Goal: Task Accomplishment & Management: Complete application form

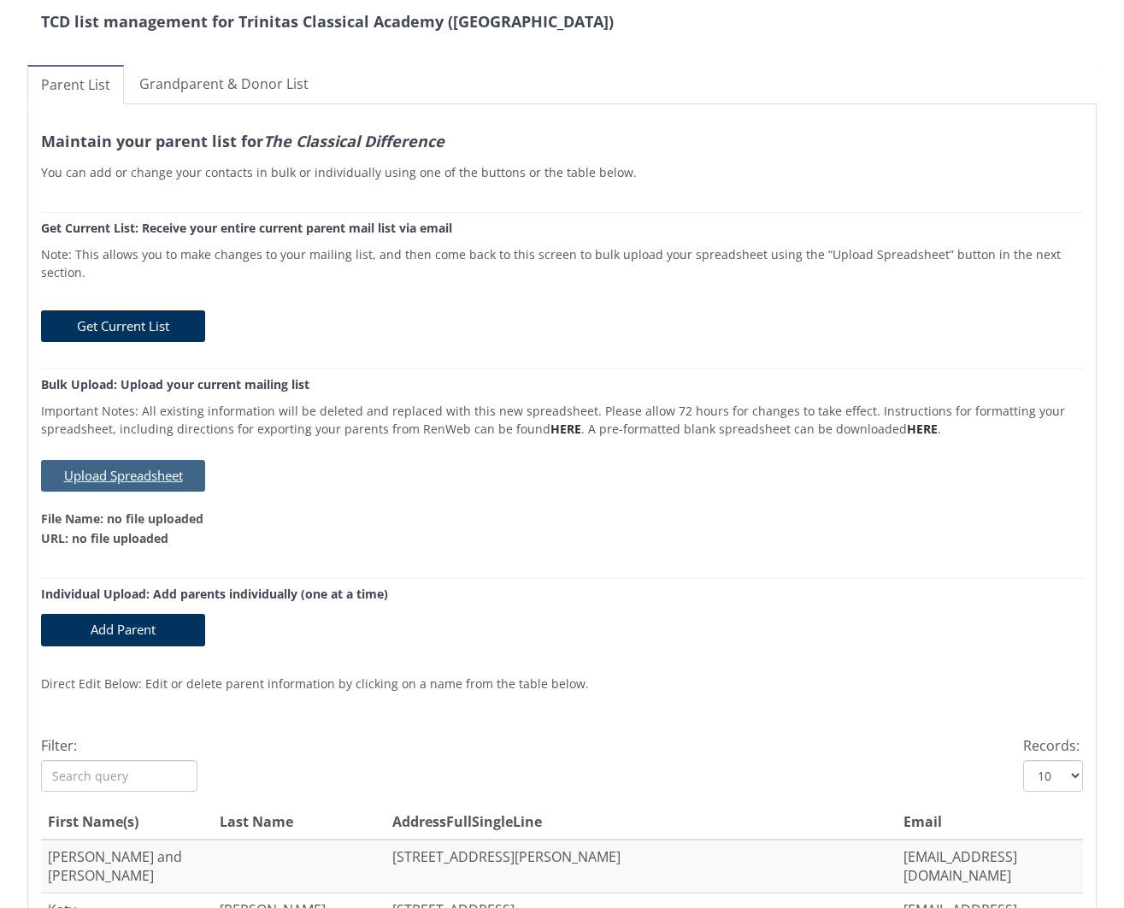
click at [162, 460] on button "Upload Spreadsheet" at bounding box center [123, 476] width 164 height 32
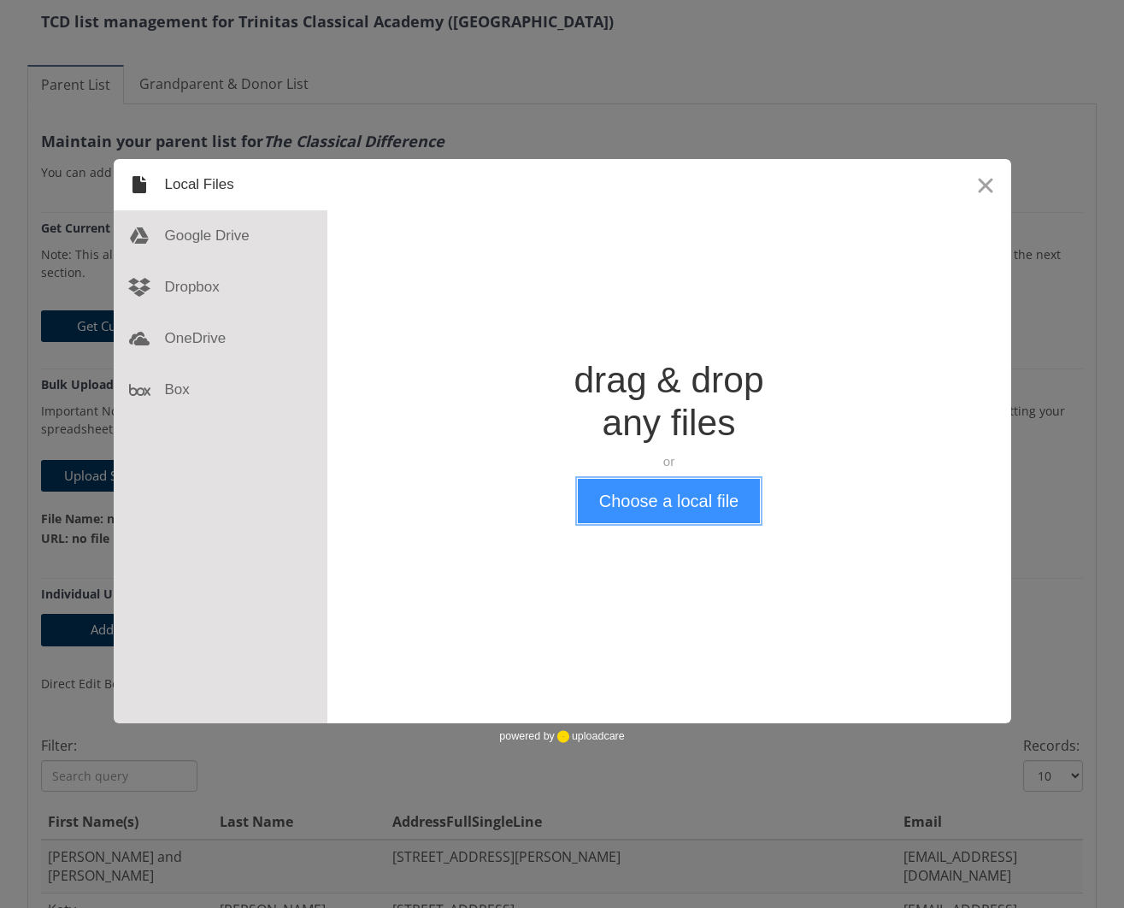
click at [656, 502] on button "Choose a local file" at bounding box center [669, 501] width 182 height 44
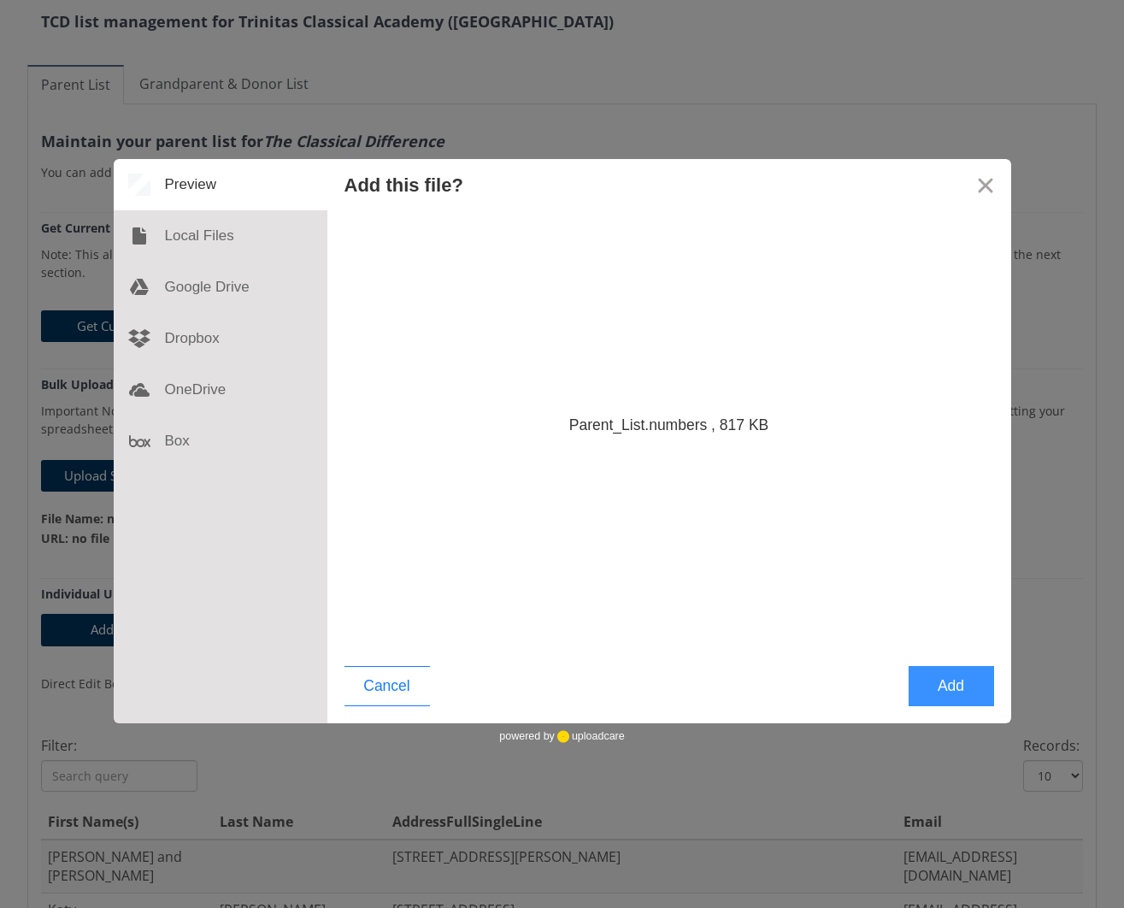
click at [973, 691] on button "Add" at bounding box center [951, 686] width 85 height 40
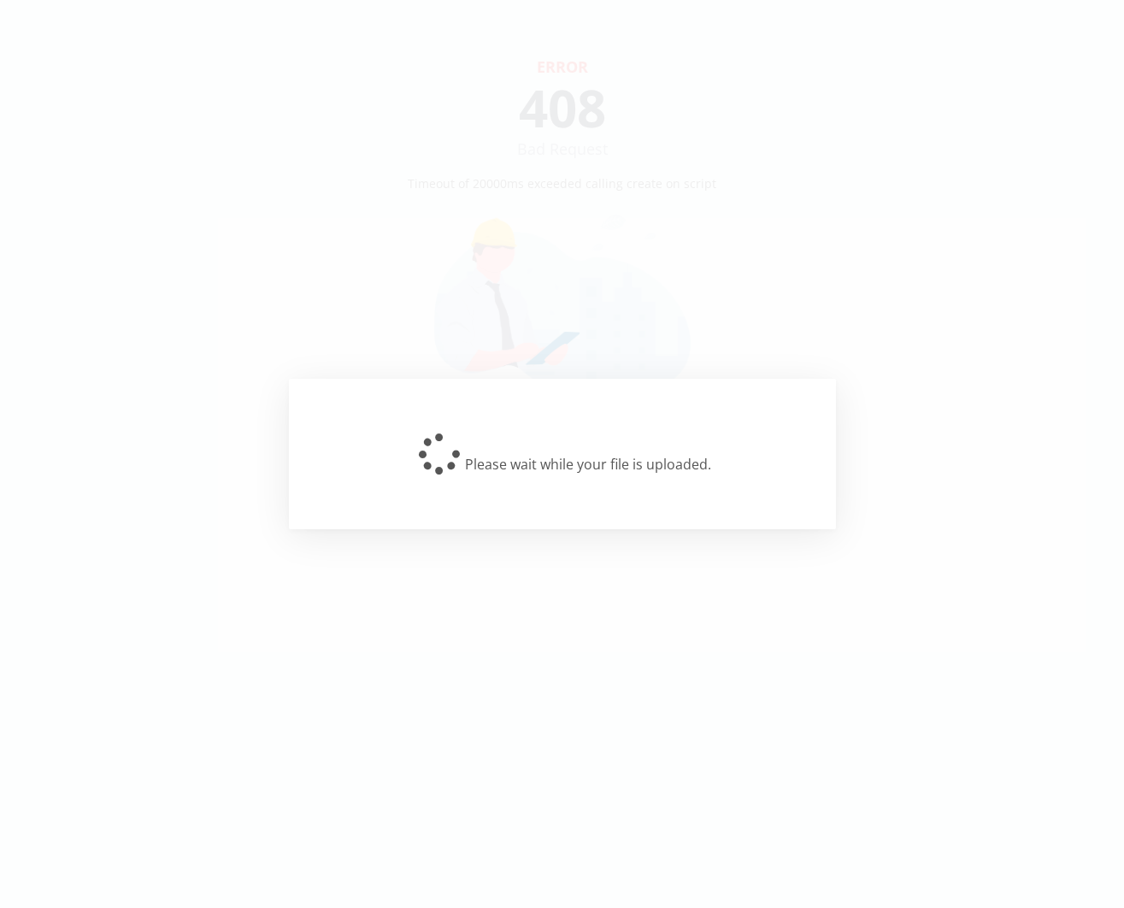
click at [503, 488] on div "Please wait while your file is uploaded." at bounding box center [562, 454] width 547 height 150
click at [480, 472] on div "Please wait while your file is uploaded." at bounding box center [562, 453] width 492 height 41
click at [486, 409] on div "Please wait while your file is uploaded." at bounding box center [562, 454] width 547 height 150
click at [268, 205] on div "Please wait while your file is uploaded." at bounding box center [562, 454] width 1124 height 908
click at [615, 343] on div "Please wait while your file is uploaded." at bounding box center [562, 454] width 1124 height 908
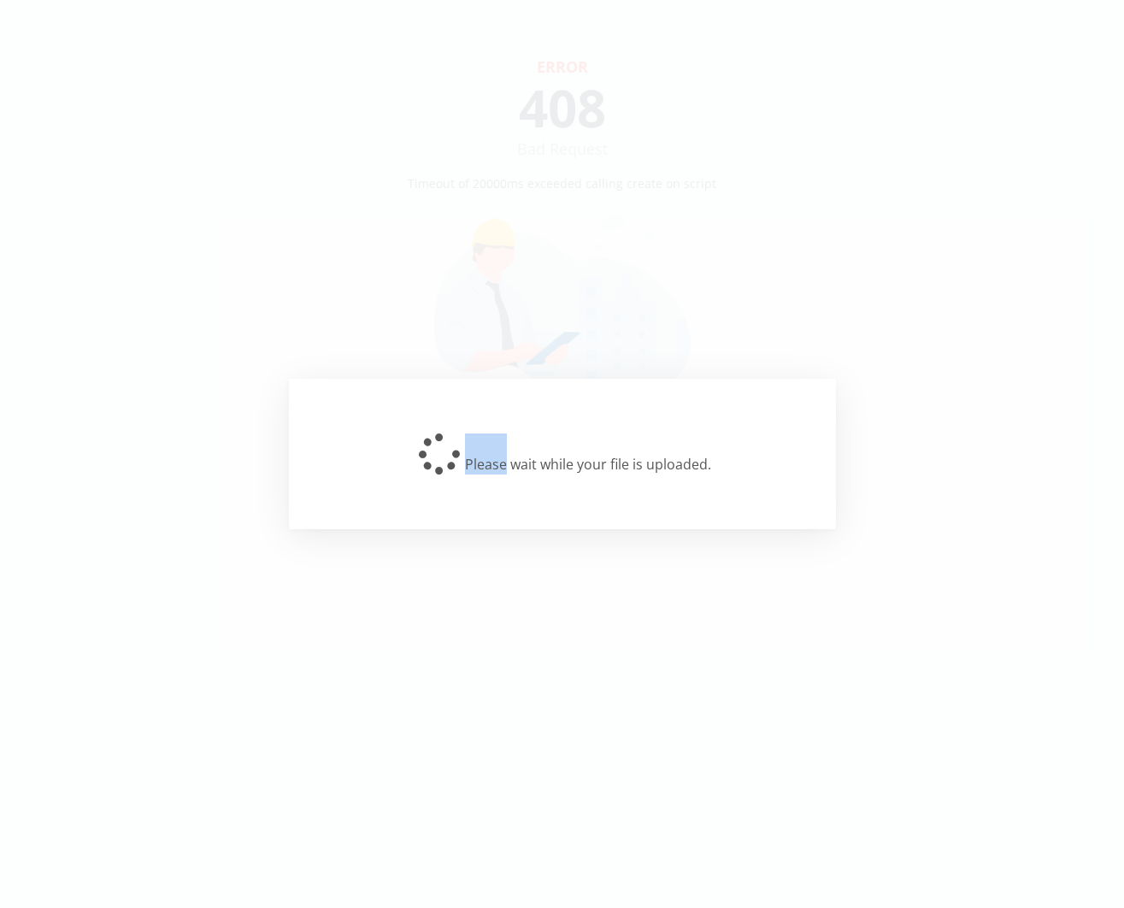
click at [615, 343] on div "Please wait while your file is uploaded." at bounding box center [562, 454] width 1124 height 908
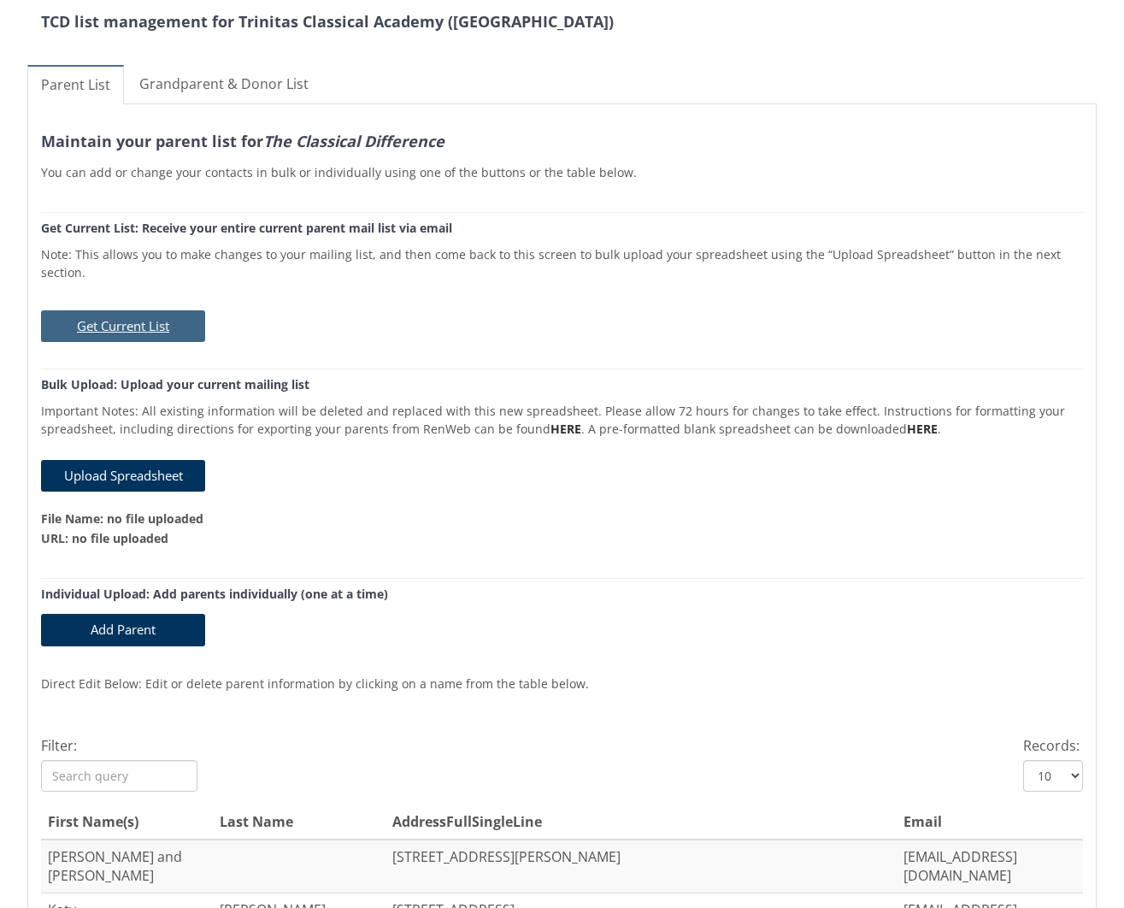
click at [126, 310] on button "Get Current List" at bounding box center [123, 326] width 164 height 32
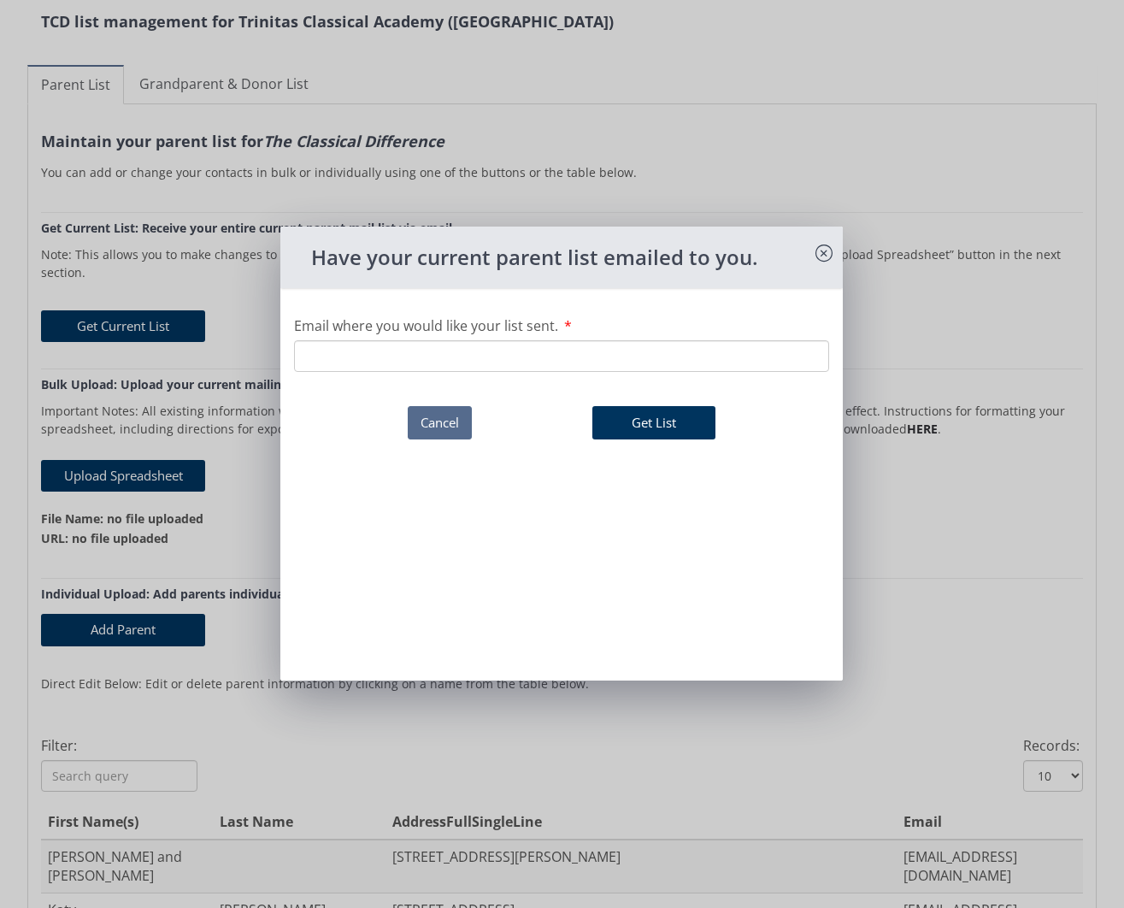
drag, startPoint x: 432, startPoint y: 426, endPoint x: 469, endPoint y: 544, distance: 124.4
click at [432, 426] on button "Cancel" at bounding box center [440, 422] width 64 height 33
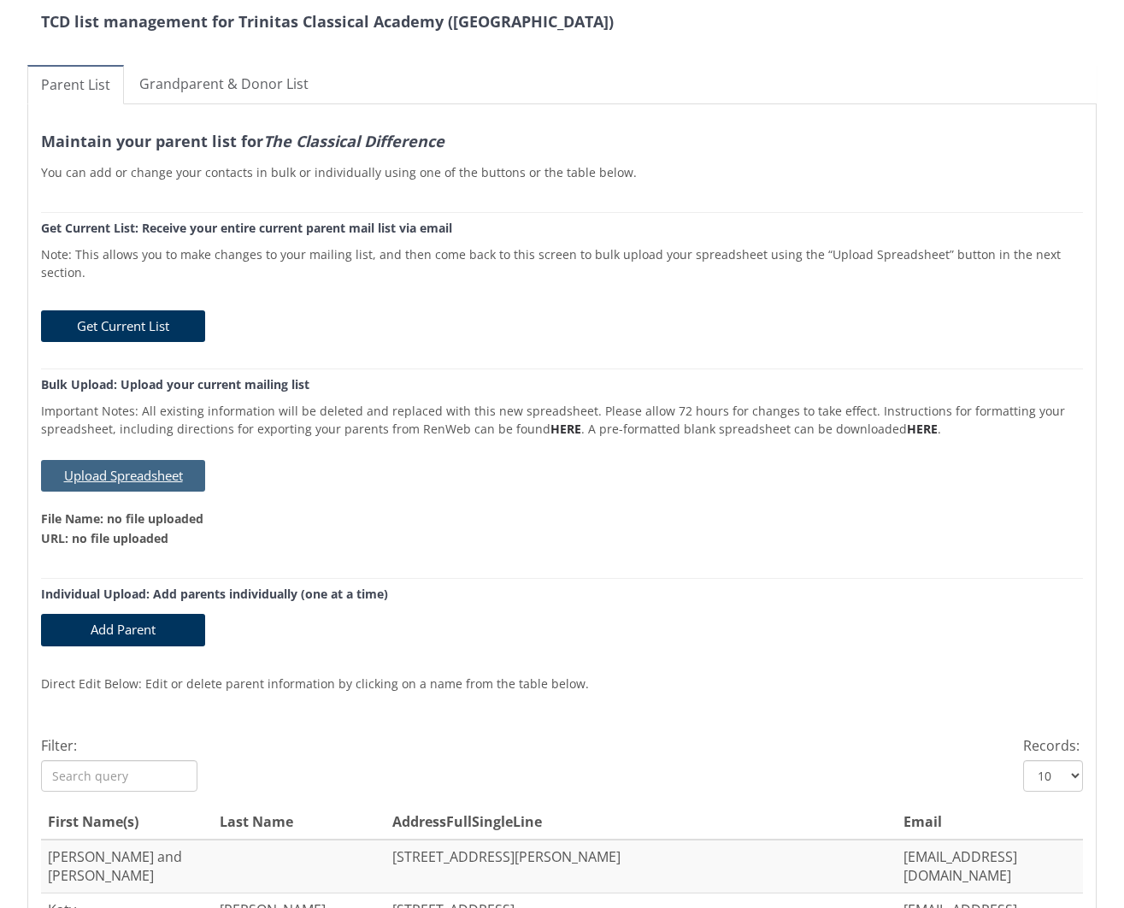
click at [154, 468] on button "Upload Spreadsheet" at bounding box center [123, 476] width 164 height 32
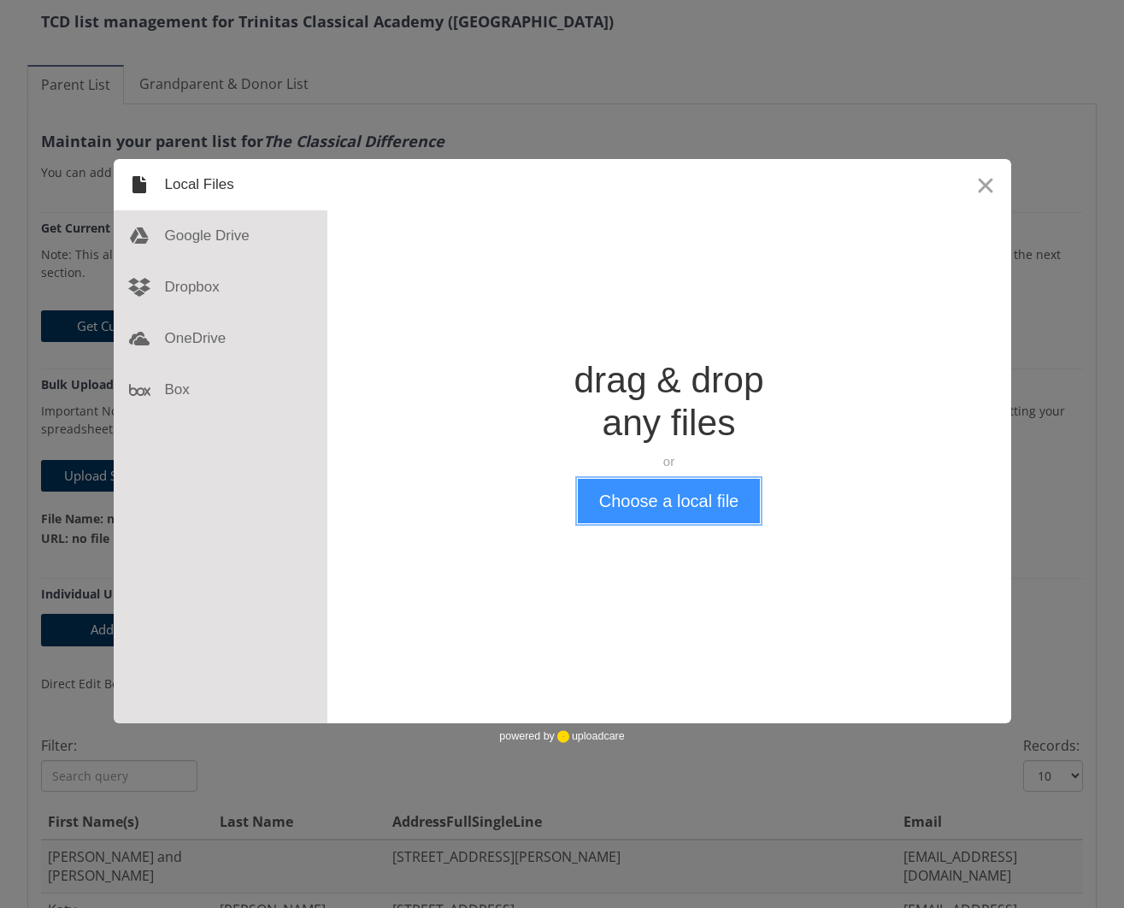
click at [658, 511] on button "Choose a local file" at bounding box center [669, 501] width 182 height 44
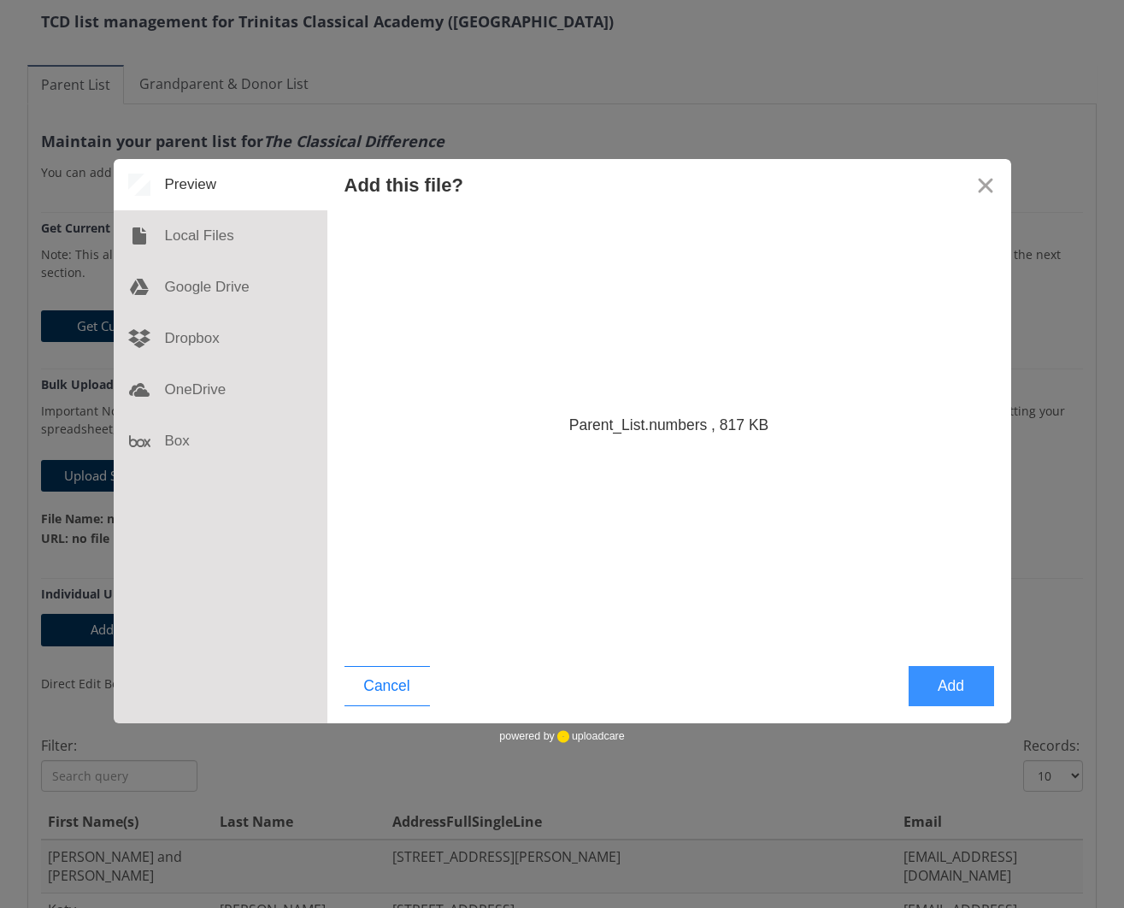
click at [957, 690] on button "Add" at bounding box center [951, 686] width 85 height 40
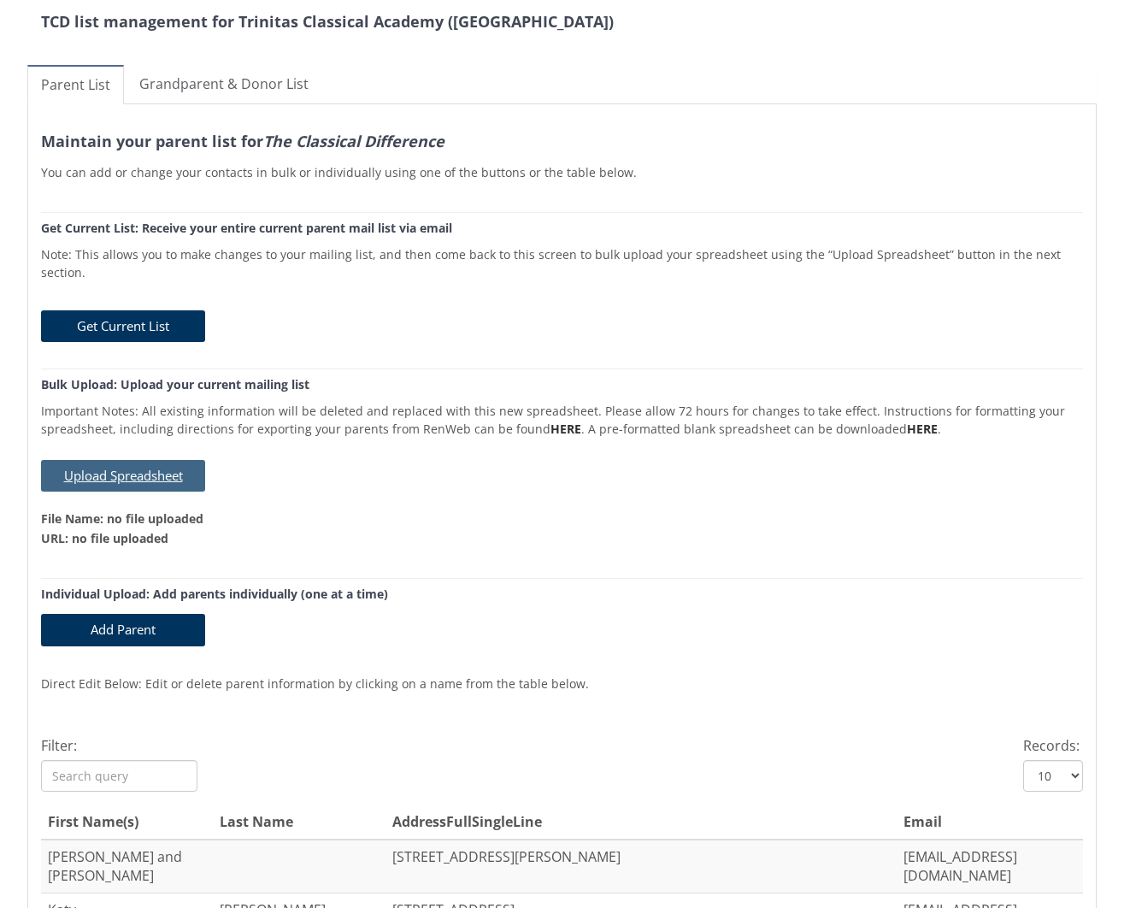
click at [86, 465] on button "Upload Spreadsheet" at bounding box center [123, 476] width 164 height 32
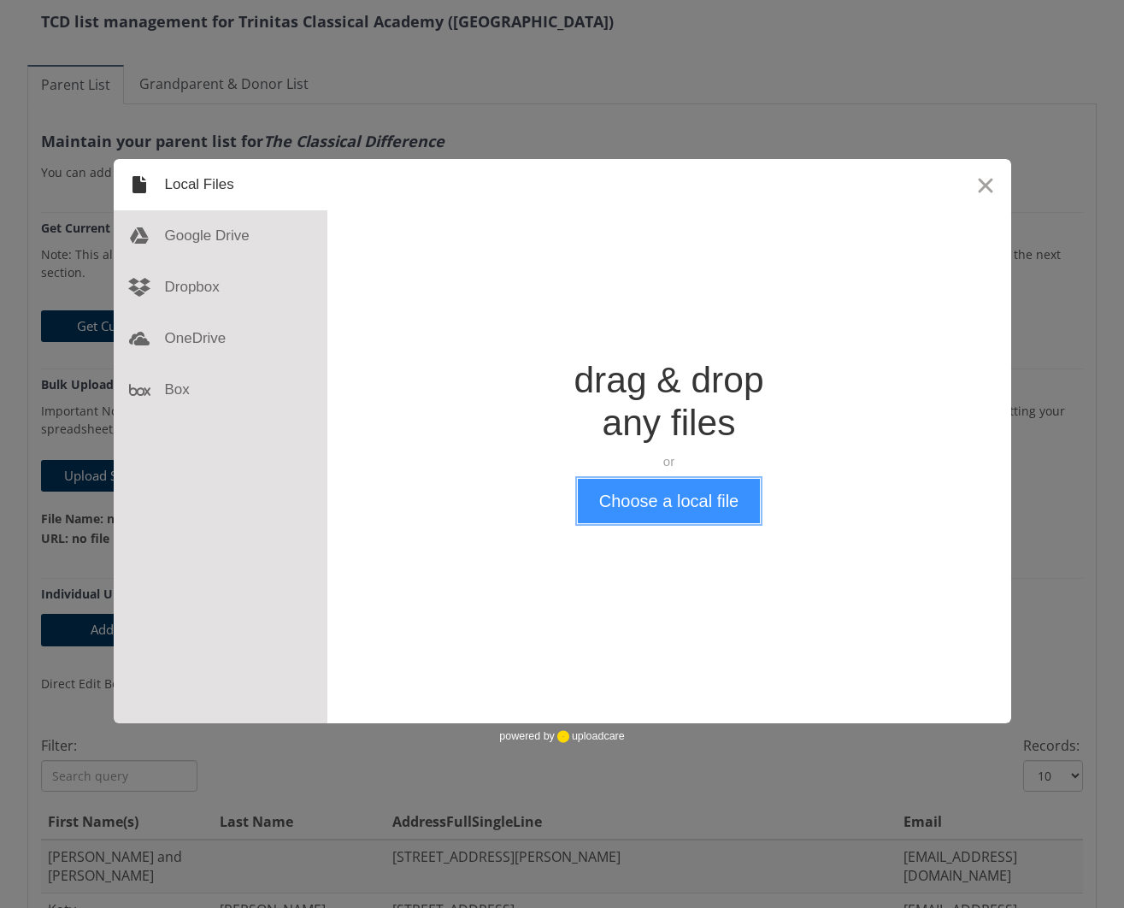
click at [650, 500] on button "Choose a local file" at bounding box center [669, 501] width 182 height 44
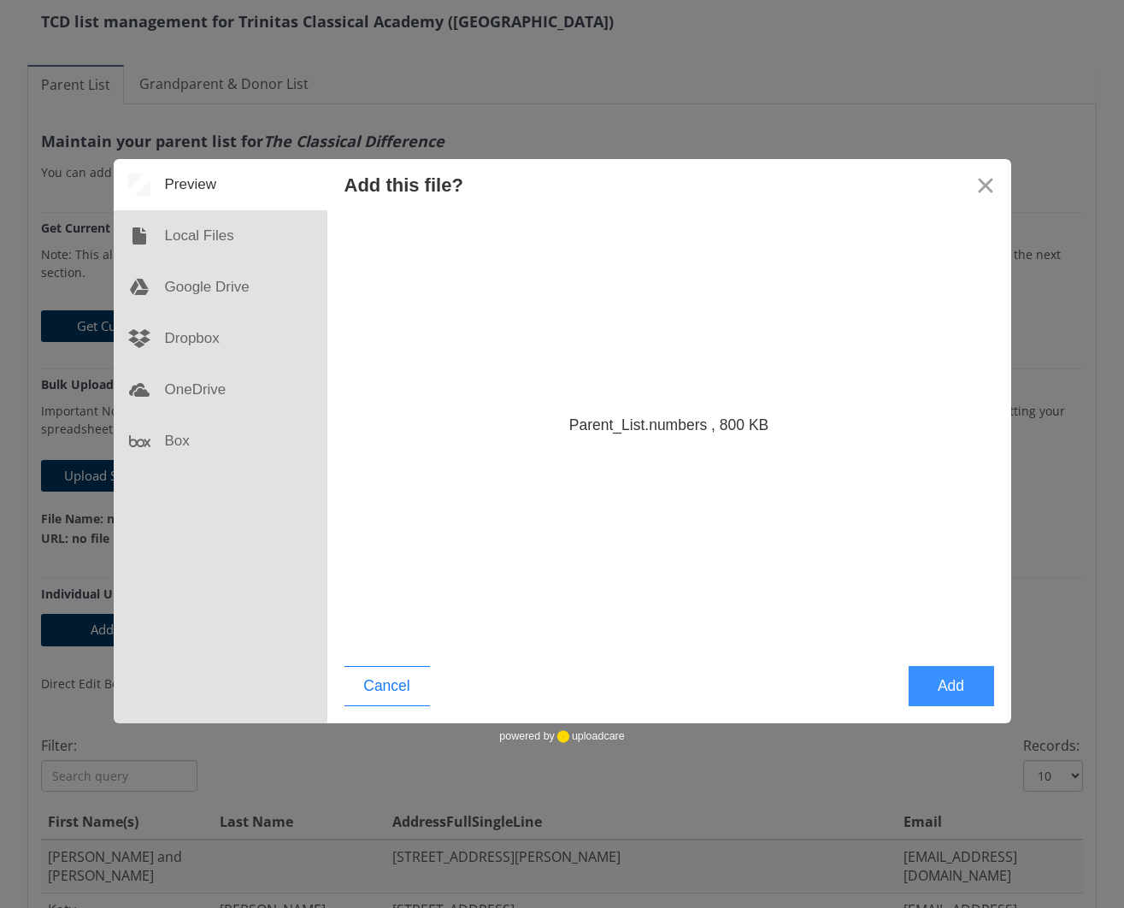
click at [960, 679] on button "Add" at bounding box center [951, 686] width 85 height 40
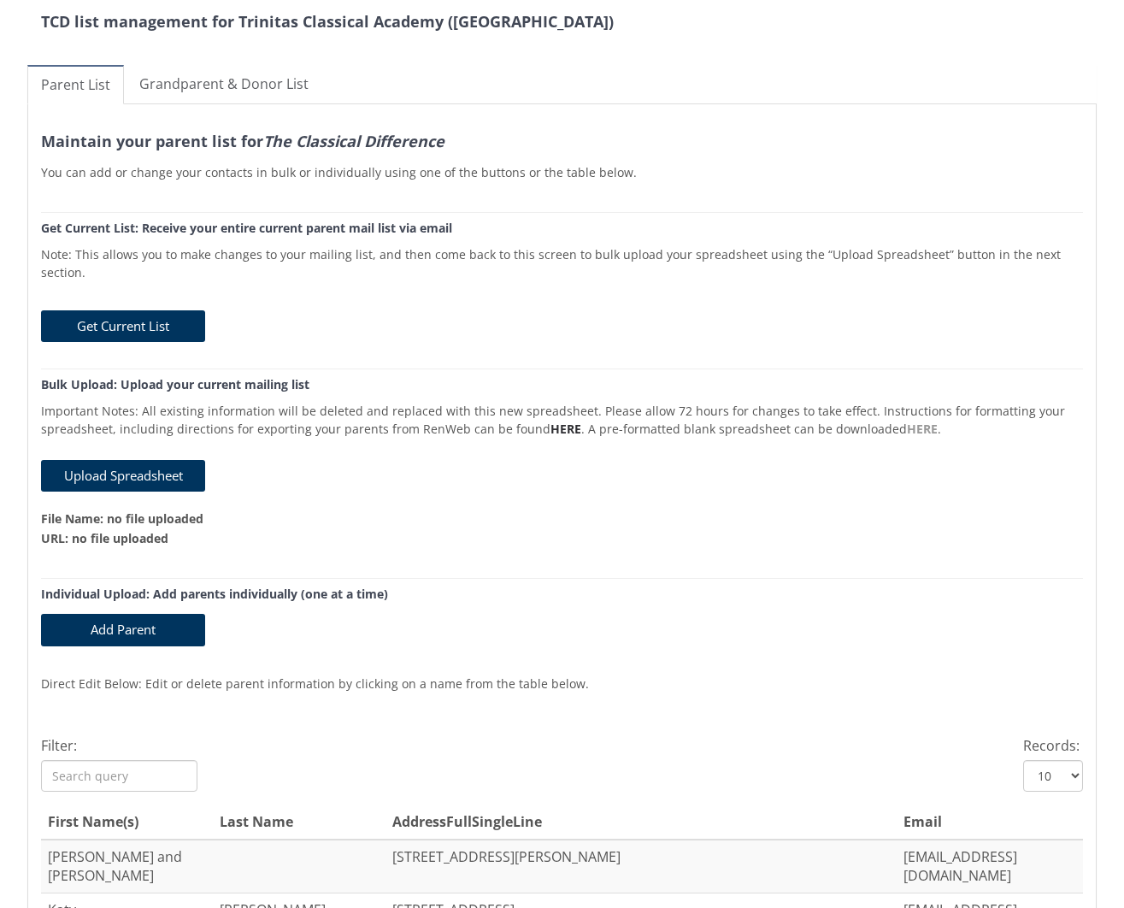
click at [907, 421] on link "HERE" at bounding box center [922, 429] width 31 height 16
click at [138, 465] on button "Upload Spreadsheet" at bounding box center [123, 476] width 164 height 32
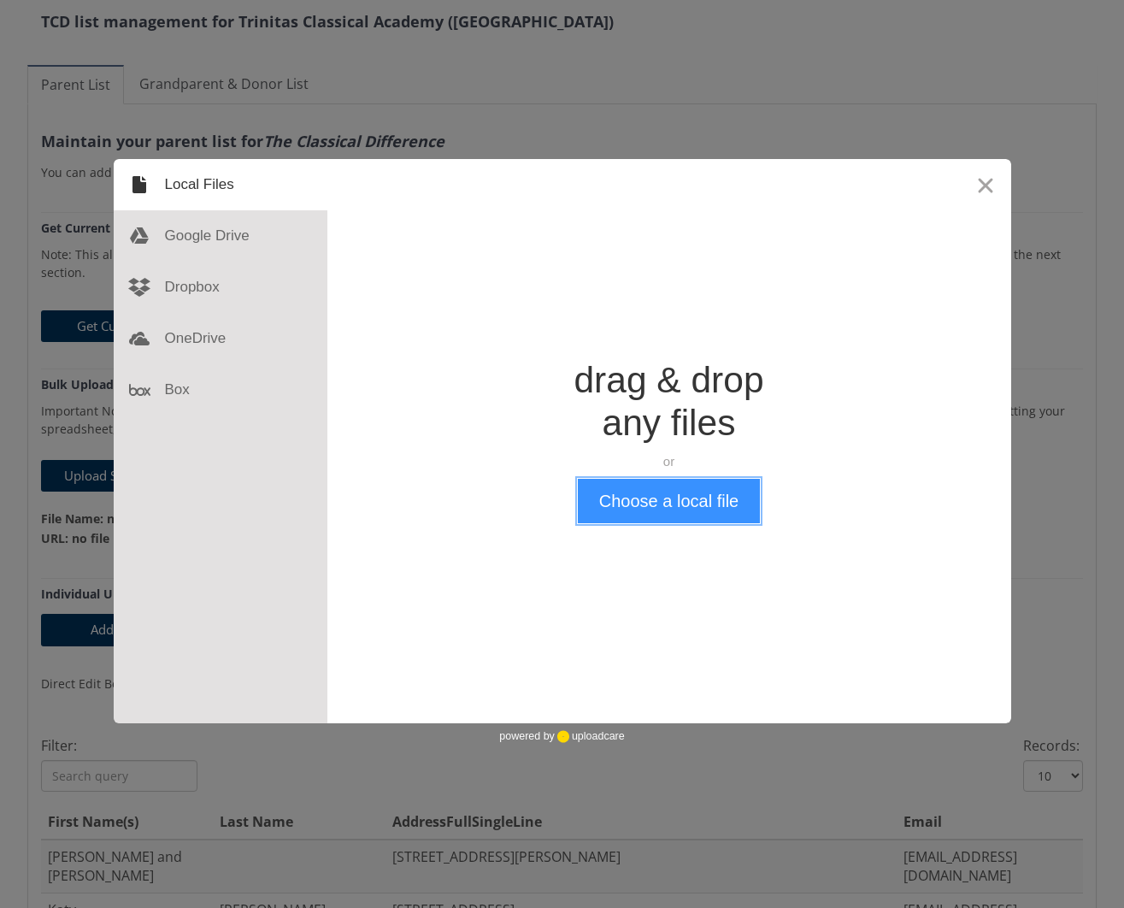
click at [678, 504] on button "Choose a local file" at bounding box center [669, 501] width 182 height 44
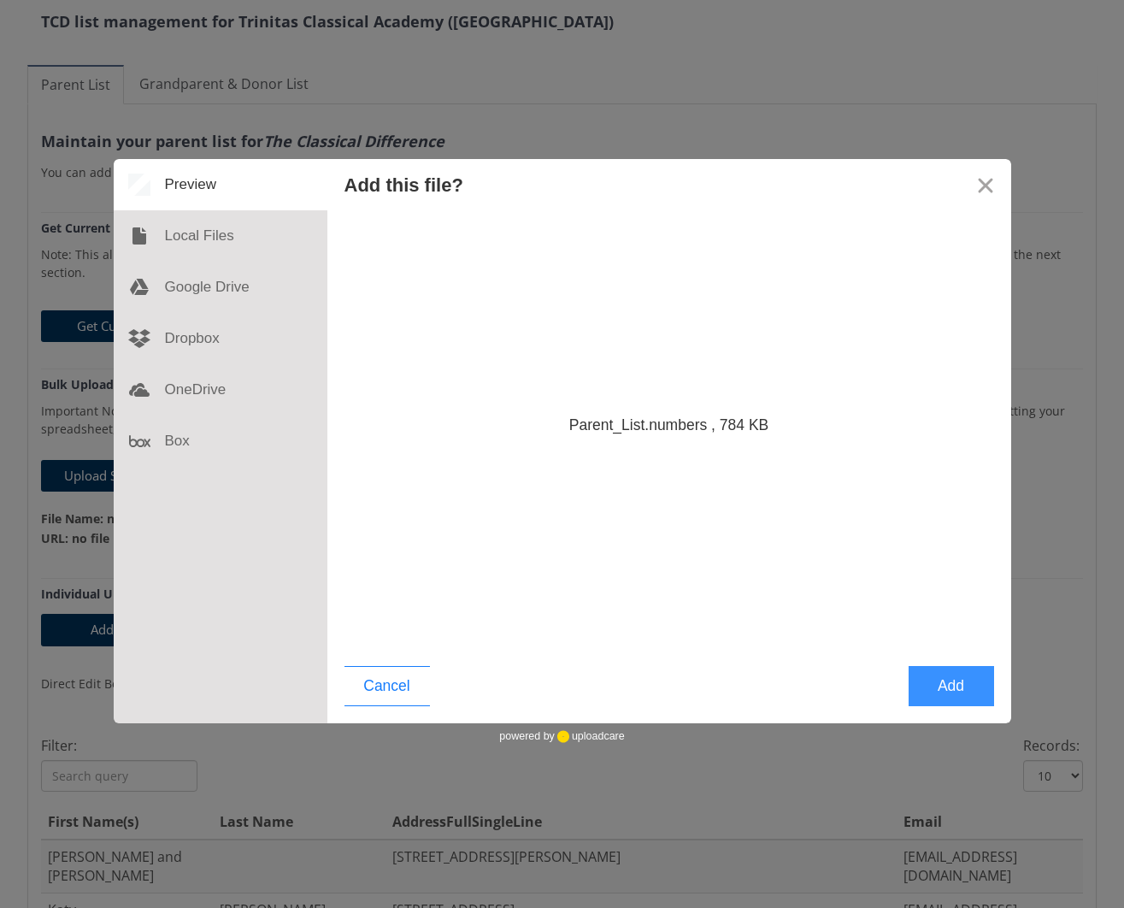
click at [948, 686] on button "Add" at bounding box center [951, 686] width 85 height 40
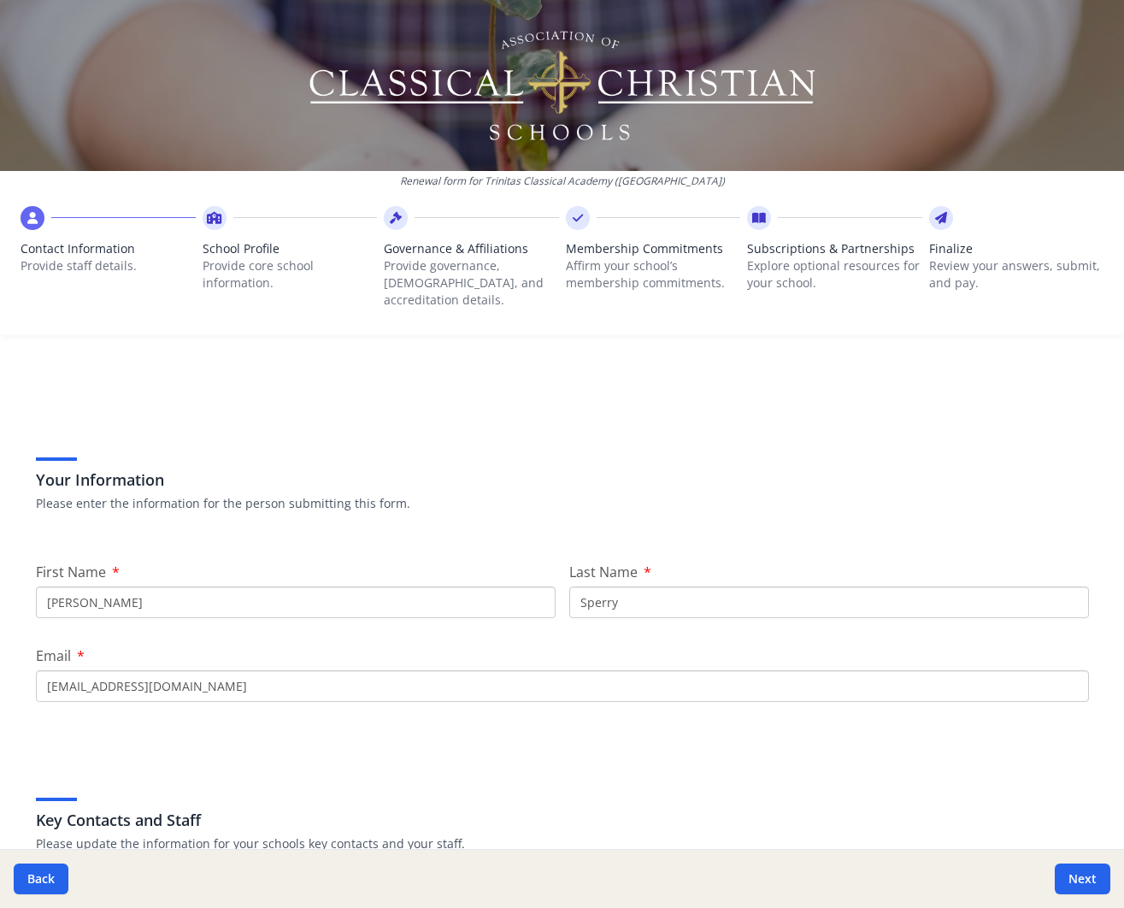
click at [206, 249] on span "School Profile" at bounding box center [290, 248] width 175 height 17
click at [209, 249] on span "School Profile" at bounding box center [290, 248] width 175 height 17
click at [43, 876] on button "Back" at bounding box center [41, 878] width 55 height 31
click at [525, 58] on img at bounding box center [562, 86] width 512 height 120
